Goal: Information Seeking & Learning: Understand process/instructions

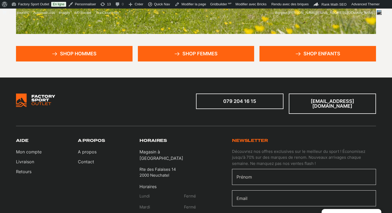
scroll to position [333, 0]
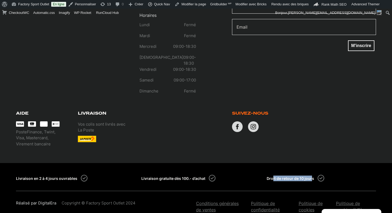
drag, startPoint x: 313, startPoint y: 165, endPoint x: 273, endPoint y: 165, distance: 39.2
click at [273, 175] on p "Droit de retour de 10 jours" at bounding box center [291, 178] width 48 height 6
click at [299, 134] on div "Suivez-nous" at bounding box center [286, 129] width 180 height 36
click at [211, 200] on link "Conditions générales de ventes" at bounding box center [221, 206] width 50 height 13
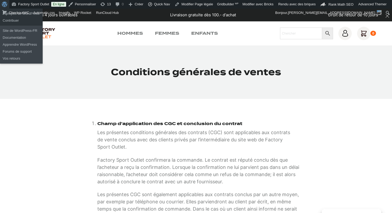
click at [3, 4] on span "Barre d’outils" at bounding box center [4, 3] width 4 height 7
